Goal: Task Accomplishment & Management: Manage account settings

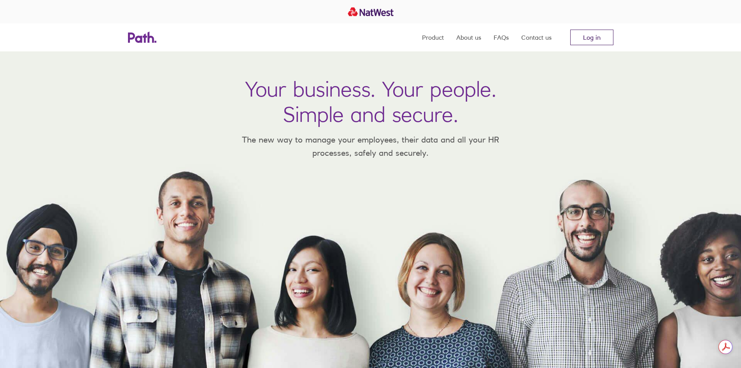
click at [587, 35] on link "Log in" at bounding box center [592, 38] width 43 height 16
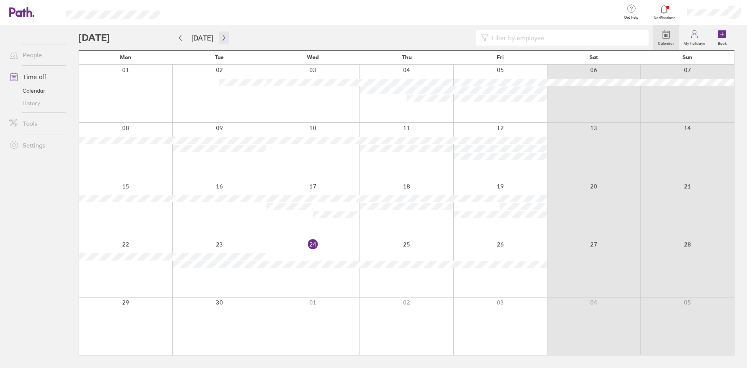
click at [221, 36] on icon "button" at bounding box center [224, 38] width 6 height 6
click at [221, 40] on icon "button" at bounding box center [224, 38] width 6 height 6
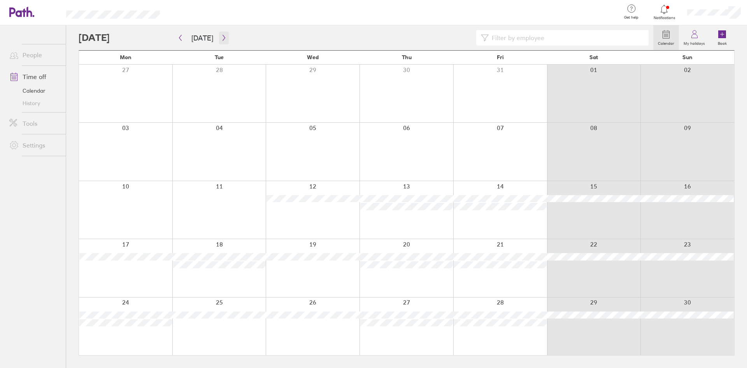
click at [219, 42] on button "button" at bounding box center [224, 38] width 10 height 13
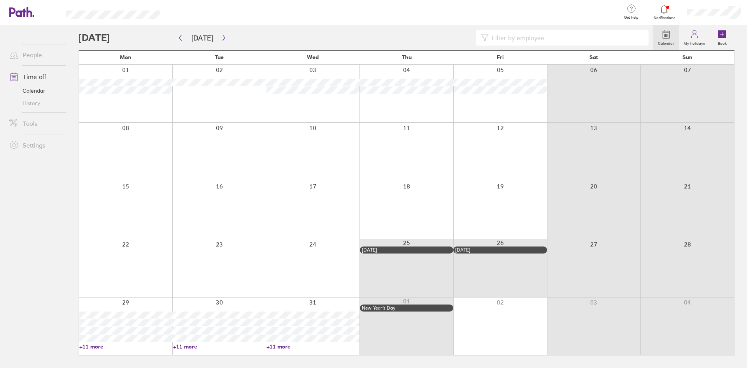
click at [93, 344] on link "+11 more" at bounding box center [125, 346] width 93 height 7
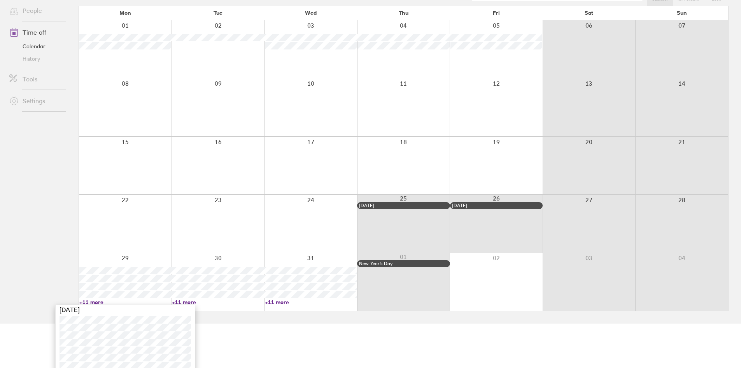
scroll to position [110, 0]
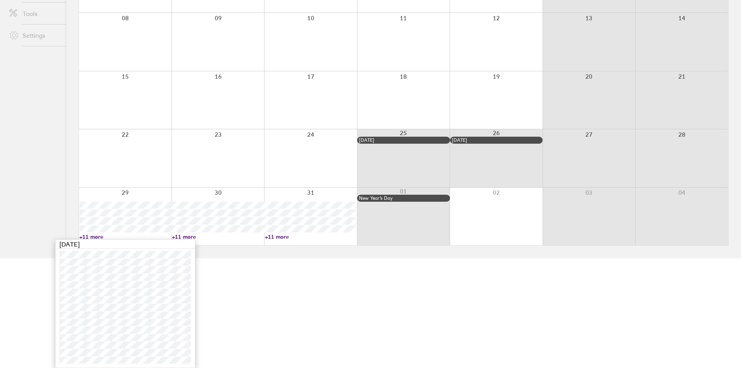
click at [446, 258] on html "Get help FAQs Contact us Notifications My profile Sign out People Time off Cale…" at bounding box center [370, 74] width 741 height 368
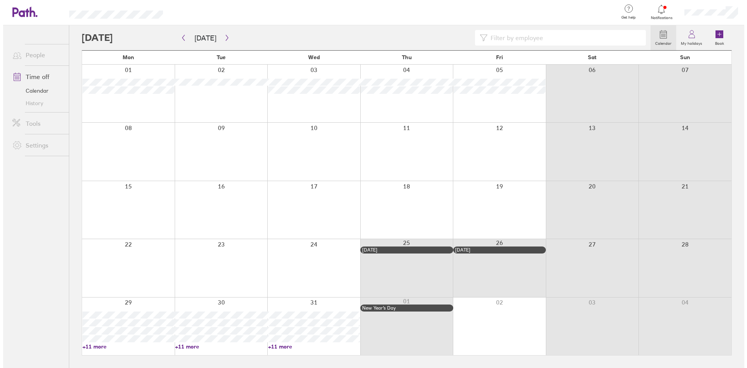
scroll to position [0, 0]
click at [182, 37] on icon "button" at bounding box center [180, 38] width 6 height 6
